Goal: Book appointment/travel/reservation

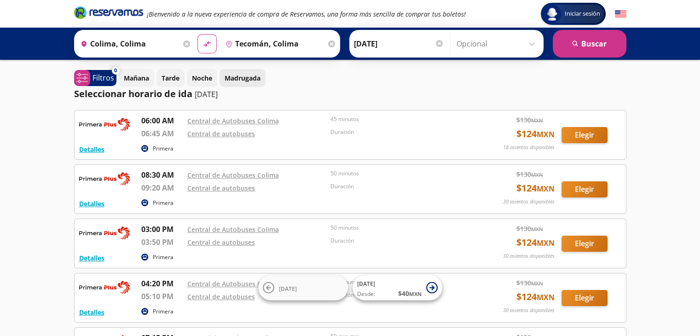
click at [258, 76] on p "Madrugada" at bounding box center [243, 78] width 36 height 10
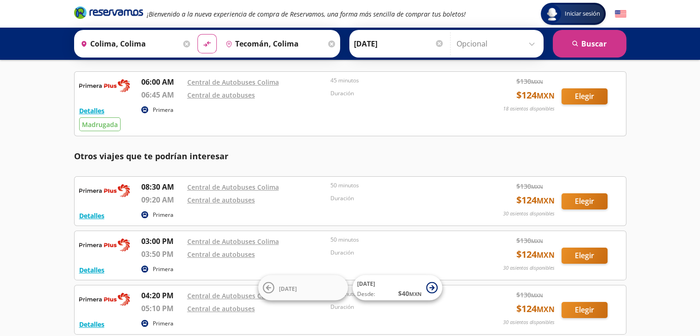
scroll to position [37, 0]
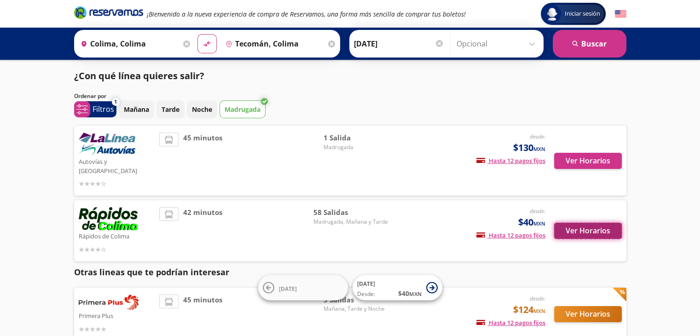
click at [597, 223] on button "Ver Horarios" at bounding box center [588, 231] width 68 height 16
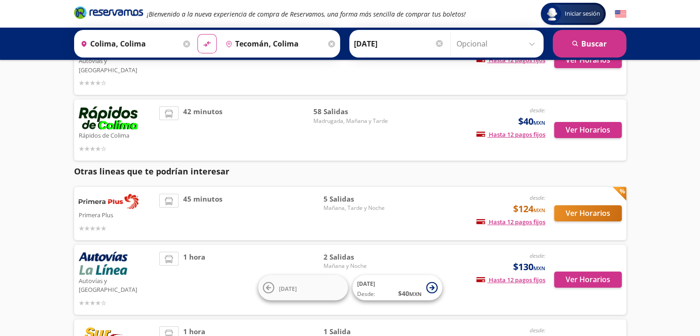
scroll to position [101, 0]
click at [602, 205] on button "Ver Horarios" at bounding box center [588, 213] width 68 height 16
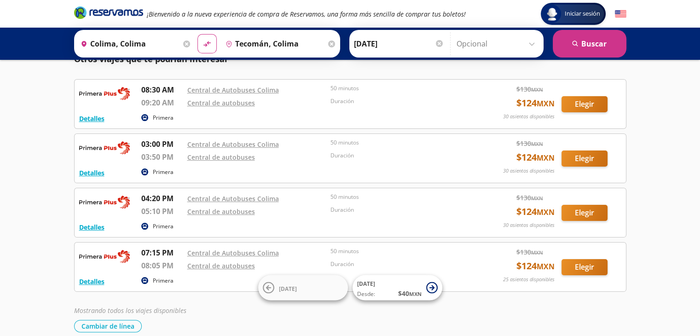
scroll to position [139, 0]
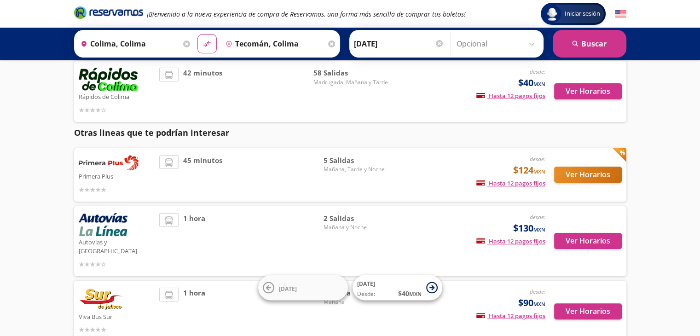
scroll to position [101, 0]
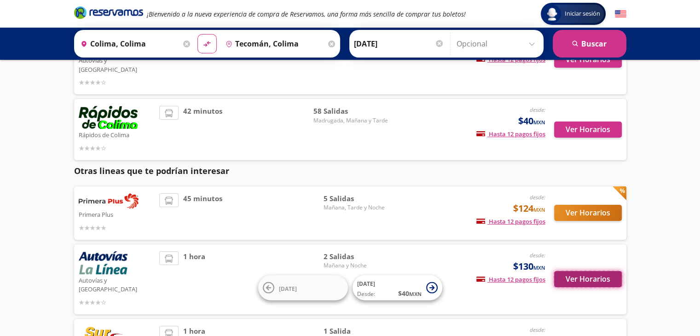
click at [610, 271] on button "Ver Horarios" at bounding box center [588, 279] width 68 height 16
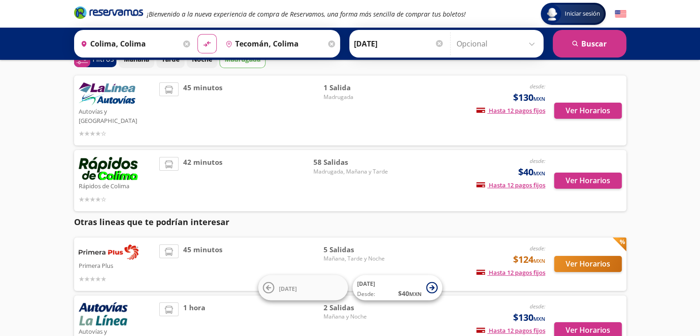
scroll to position [48, 0]
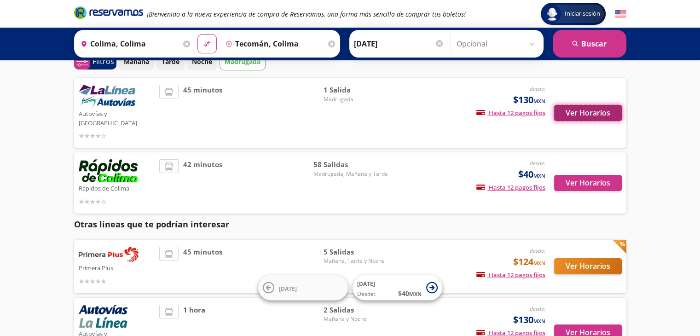
click at [572, 105] on button "Ver Horarios" at bounding box center [588, 113] width 68 height 16
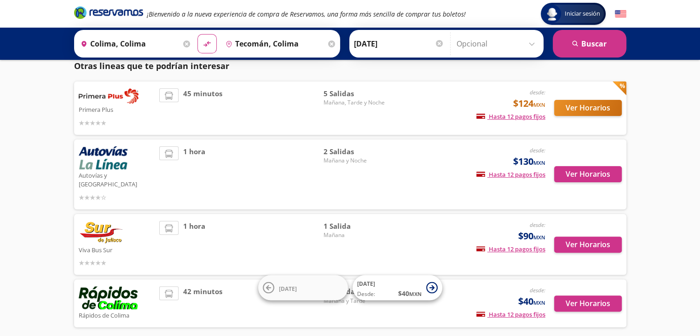
scroll to position [202, 0]
